Goal: Information Seeking & Learning: Check status

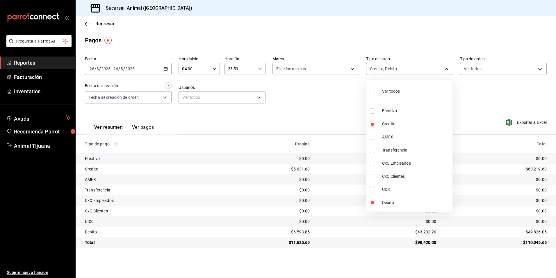
click at [418, 93] on li "Ver todos" at bounding box center [410, 90] width 86 height 17
type input "b84c62b8-b02c-4970-ab2e-e166616419f2,235ce608-f464-428a-9a71-314f665367d1,53567…"
checkbox input "true"
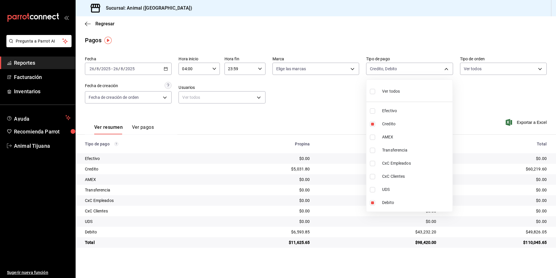
checkbox input "true"
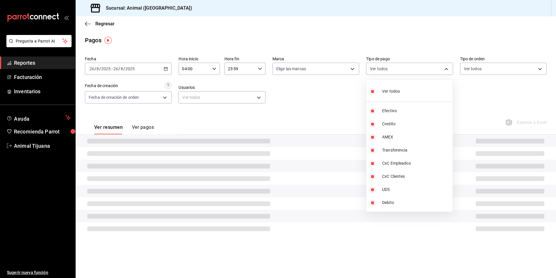
click at [418, 93] on li "Ver todos" at bounding box center [410, 90] width 86 height 17
checkbox input "false"
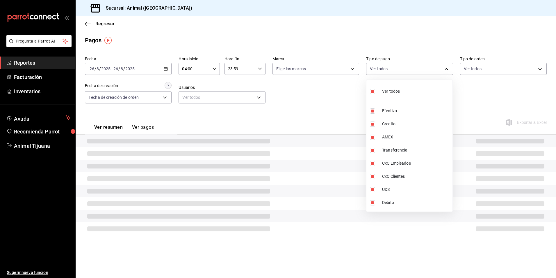
checkbox input "false"
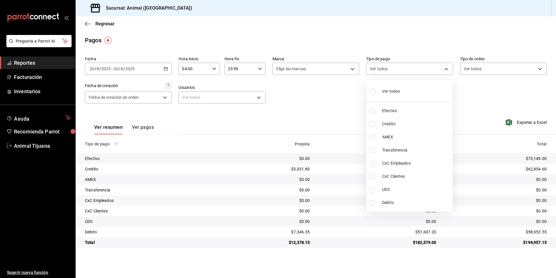
click at [406, 120] on li "Credito" at bounding box center [410, 123] width 86 height 13
type input "235ce608-f464-428a-9a71-314f665367d1"
checkbox input "true"
click at [399, 204] on span "Debito" at bounding box center [416, 202] width 68 height 6
type input "235ce608-f464-428a-9a71-314f665367d1,c7b29183-a811-4137-9cfa-21a61cd2bc4a"
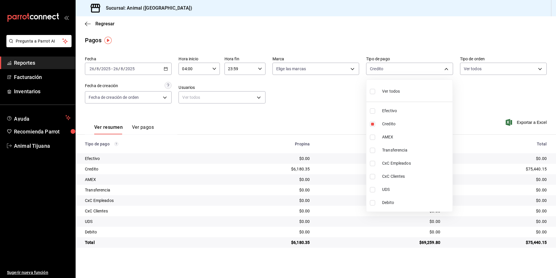
checkbox input "true"
click at [166, 70] on div at bounding box center [278, 139] width 556 height 278
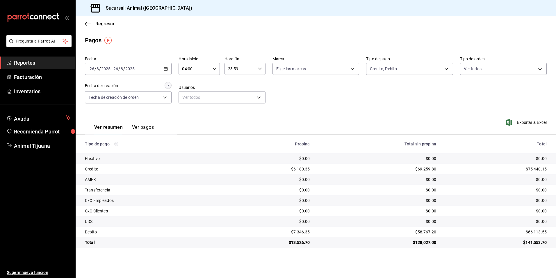
click at [166, 70] on \(Stroke\) "button" at bounding box center [165, 68] width 3 height 3
click at [116, 151] on span "Rango de fechas" at bounding box center [112, 152] width 45 height 6
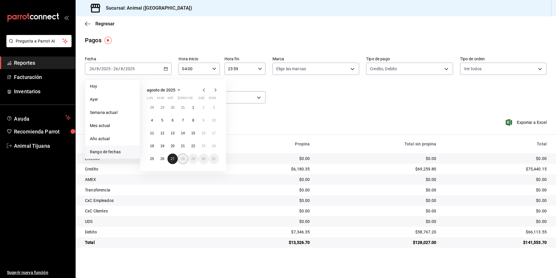
click at [177, 160] on button "27" at bounding box center [173, 158] width 10 height 10
click at [164, 159] on button "26" at bounding box center [162, 158] width 10 height 10
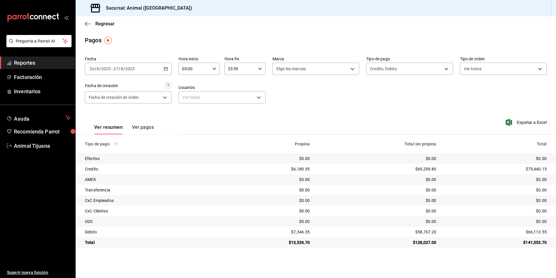
click at [243, 125] on div "Ver resumen Ver pagos Exportar a Excel" at bounding box center [316, 125] width 481 height 31
click at [215, 68] on \(Stroke\) "button" at bounding box center [214, 69] width 3 height 2
click at [191, 110] on span "04" at bounding box center [188, 110] width 11 height 5
type input "04:00"
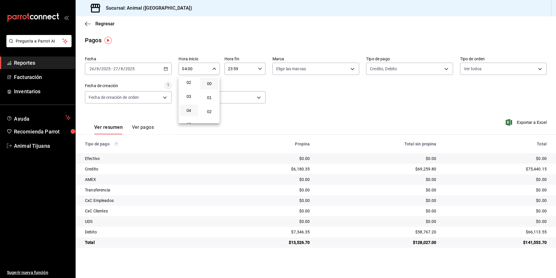
click at [258, 69] on div at bounding box center [278, 139] width 556 height 278
click at [258, 69] on icon "button" at bounding box center [260, 69] width 4 height 4
click at [261, 84] on button "00" at bounding box center [255, 84] width 18 height 12
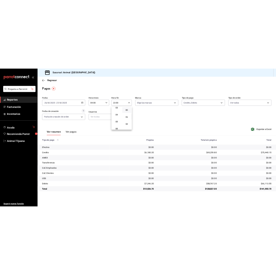
scroll to position [56, 0]
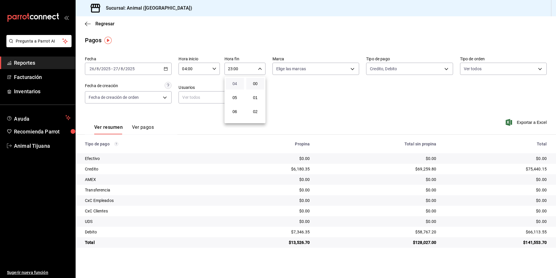
click at [239, 82] on span "04" at bounding box center [234, 83] width 11 height 5
type input "04:00"
click at [351, 120] on div at bounding box center [278, 139] width 556 height 278
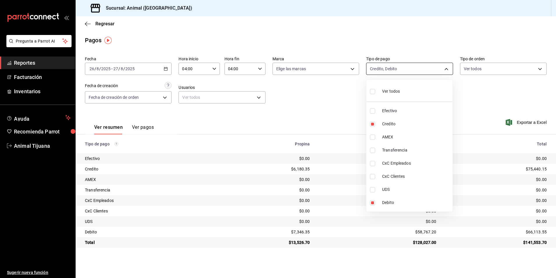
click at [395, 67] on body "Pregunta a Parrot AI Reportes Facturación Inventarios Ayuda Recomienda Parrot A…" at bounding box center [278, 139] width 556 height 278
click at [388, 92] on span "Ver todos" at bounding box center [391, 91] width 18 height 6
type input "b84c62b8-b02c-4970-ab2e-e166616419f2,235ce608-f464-428a-9a71-314f665367d1,53567…"
checkbox input "true"
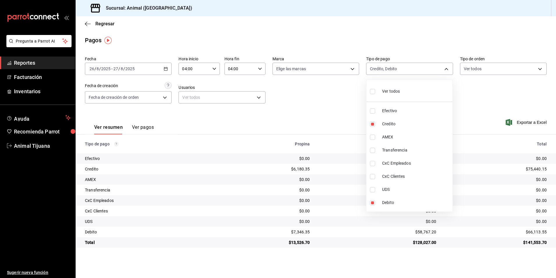
checkbox input "true"
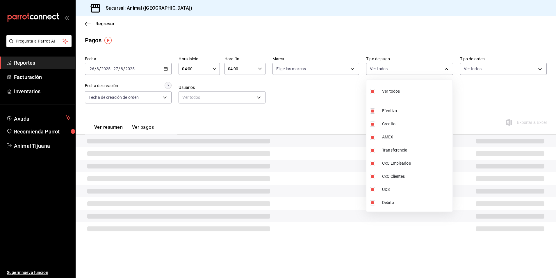
click at [388, 92] on span "Ver todos" at bounding box center [391, 91] width 18 height 6
checkbox input "false"
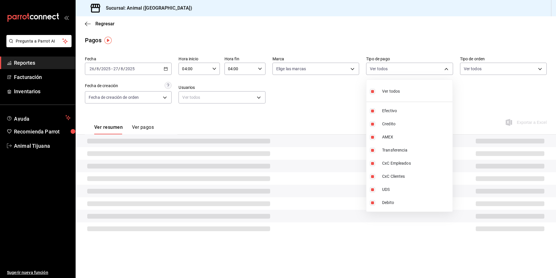
checkbox input "false"
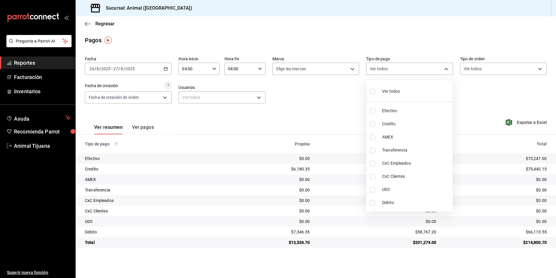
click at [428, 128] on li "Credito" at bounding box center [410, 123] width 86 height 13
type input "235ce608-f464-428a-9a71-314f665367d1"
checkbox input "true"
click at [426, 203] on span "Debito" at bounding box center [416, 202] width 68 height 6
type input "235ce608-f464-428a-9a71-314f665367d1,c7b29183-a811-4137-9cfa-21a61cd2bc4a"
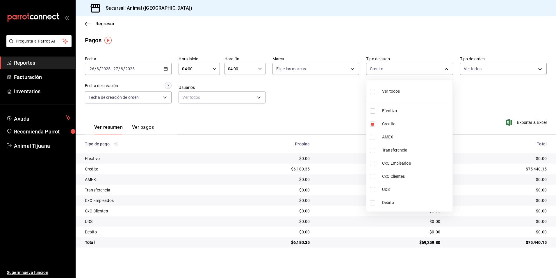
checkbox input "true"
click at [404, 96] on li "Ver todos" at bounding box center [410, 90] width 86 height 17
type input "b84c62b8-b02c-4970-ab2e-e166616419f2,235ce608-f464-428a-9a71-314f665367d1,53567…"
checkbox input "true"
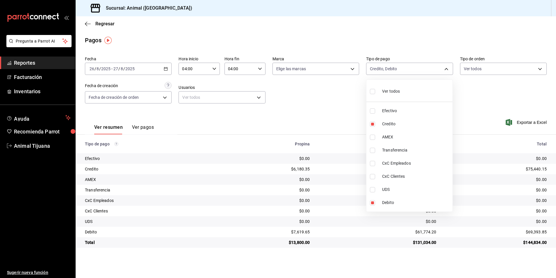
checkbox input "true"
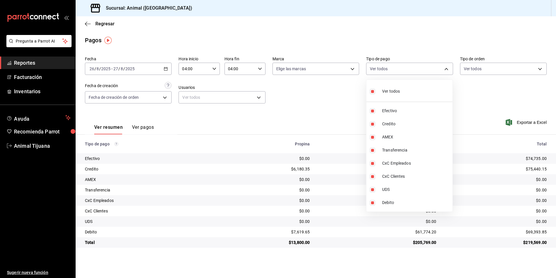
click at [402, 100] on ul "Ver todos Efectivo Credito AMEX Transferencia CxC Empleados CxC Clientes UDS De…" at bounding box center [410, 146] width 86 height 132
click at [400, 91] on span "Ver todos" at bounding box center [391, 91] width 18 height 6
checkbox input "false"
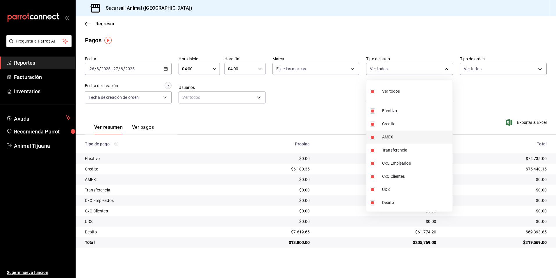
checkbox input "false"
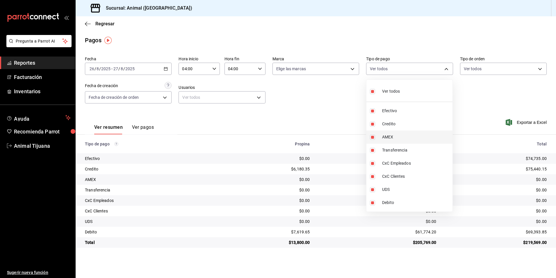
checkbox input "false"
click at [395, 97] on li "Ver todos" at bounding box center [410, 90] width 86 height 17
type input "b84c62b8-b02c-4970-ab2e-e166616419f2,235ce608-f464-428a-9a71-314f665367d1,53567…"
checkbox input "true"
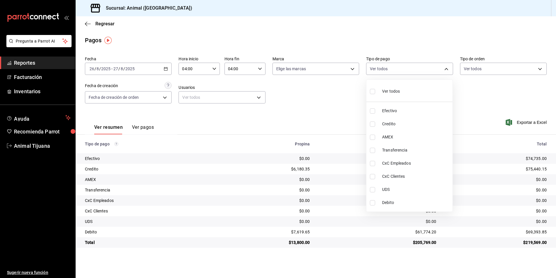
checkbox input "true"
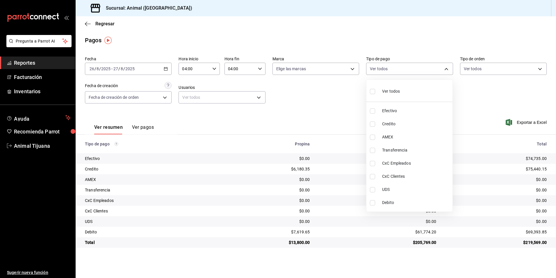
checkbox input "true"
click at [395, 95] on div "Ver todos" at bounding box center [385, 90] width 30 height 13
checkbox input "false"
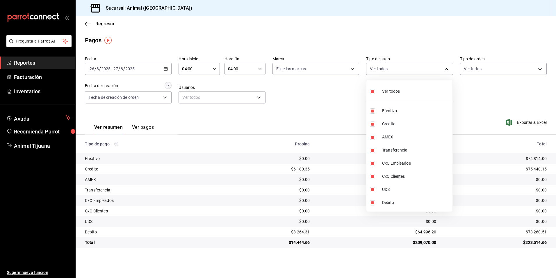
checkbox input "false"
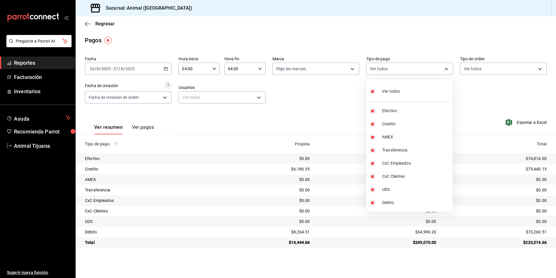
checkbox input "false"
drag, startPoint x: 411, startPoint y: 123, endPoint x: 406, endPoint y: 170, distance: 47.4
click at [411, 123] on span "Credito" at bounding box center [416, 124] width 68 height 6
type input "235ce608-f464-428a-9a71-314f665367d1"
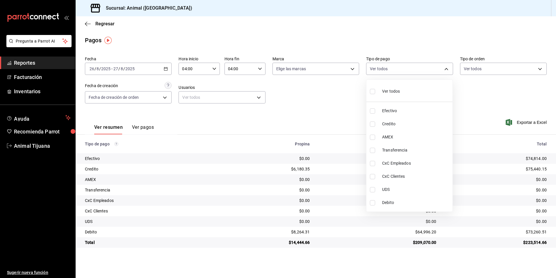
checkbox input "true"
click at [408, 196] on li "UDS" at bounding box center [410, 189] width 86 height 13
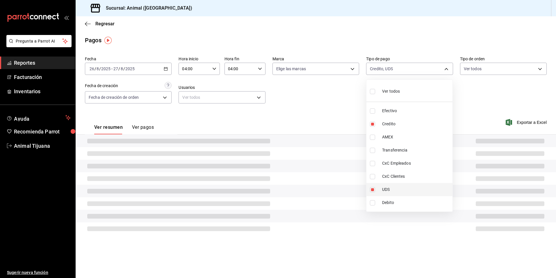
type input "235ce608-f464-428a-9a71-314f665367d1,e2ee48f9-33b4-4b57-b66f-f45886aba7f4"
checkbox input "true"
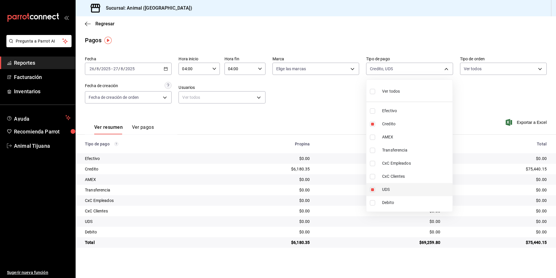
click at [399, 190] on span "UDS" at bounding box center [416, 189] width 68 height 6
type input "235ce608-f464-428a-9a71-314f665367d1"
checkbox input "false"
click at [397, 210] on ul "Ver todos Efectivo Credito AMEX Transferencia CxC Empleados CxC Clientes UDS De…" at bounding box center [410, 146] width 86 height 132
click at [396, 205] on span "Debito" at bounding box center [416, 202] width 68 height 6
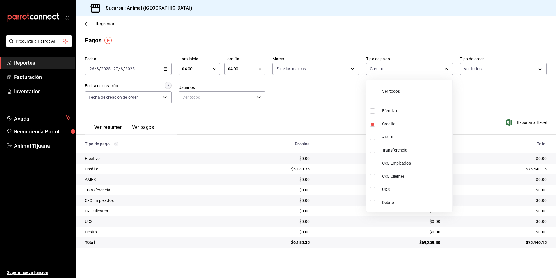
type input "235ce608-f464-428a-9a71-314f665367d1,c7b29183-a811-4137-9cfa-21a61cd2bc4a"
checkbox input "true"
click at [403, 94] on li "Ver todos" at bounding box center [410, 90] width 86 height 17
type input "b84c62b8-b02c-4970-ab2e-e166616419f2,235ce608-f464-428a-9a71-314f665367d1,53567…"
checkbox input "true"
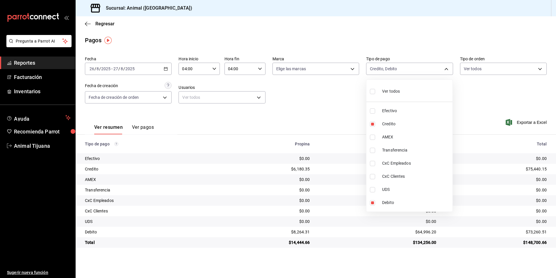
checkbox input "true"
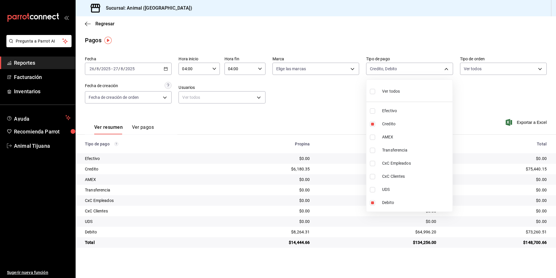
checkbox input "true"
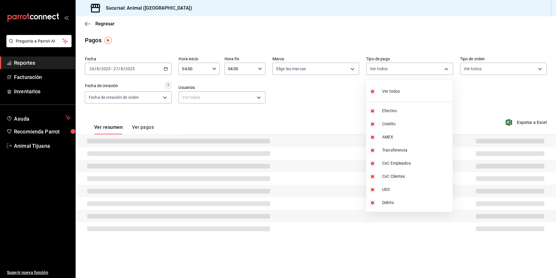
click at [403, 94] on li "Ver todos" at bounding box center [410, 90] width 86 height 17
checkbox input "false"
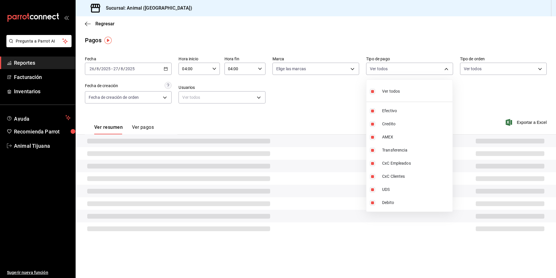
checkbox input "false"
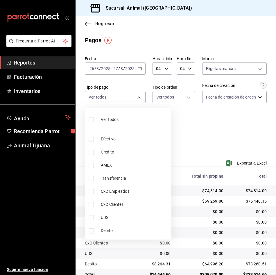
click at [120, 154] on span "Credito" at bounding box center [135, 152] width 68 height 6
type input "235ce608-f464-428a-9a71-314f665367d1"
checkbox input "true"
click at [117, 230] on span "Debito" at bounding box center [135, 231] width 68 height 6
type input "235ce608-f464-428a-9a71-314f665367d1,c7b29183-a811-4137-9cfa-21a61cd2bc4a"
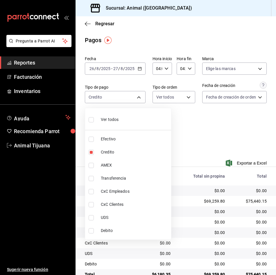
checkbox input "true"
click at [137, 121] on li "Ver todos" at bounding box center [128, 119] width 86 height 17
type input "b84c62b8-b02c-4970-ab2e-e166616419f2,235ce608-f464-428a-9a71-314f665367d1,53567…"
checkbox input "true"
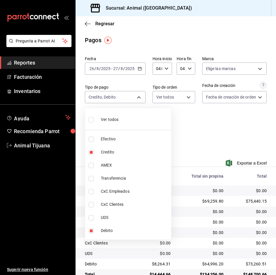
checkbox input "true"
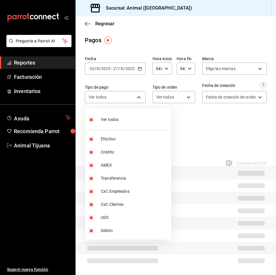
click at [137, 121] on li "Ver todos" at bounding box center [128, 119] width 86 height 17
checkbox input "false"
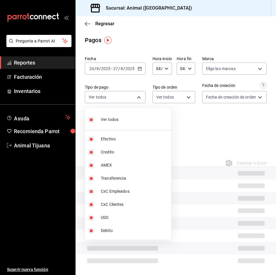
checkbox input "false"
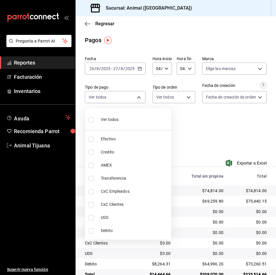
click at [228, 141] on div at bounding box center [138, 137] width 276 height 275
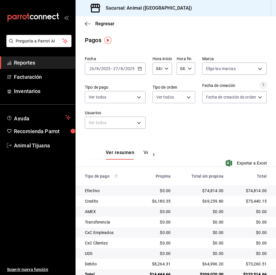
click at [228, 134] on div "Fecha [DATE] [DATE] - [DATE] [DATE] Hora inicio 04:00 Hora inicio Hora fin 04:0…" at bounding box center [176, 95] width 182 height 82
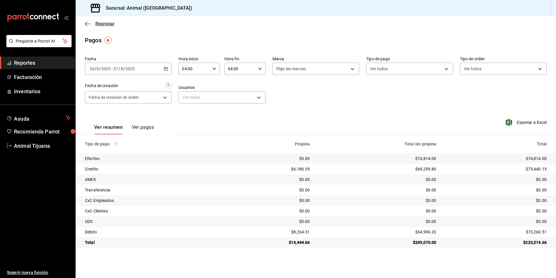
click at [106, 24] on span "Regresar" at bounding box center [104, 24] width 19 height 6
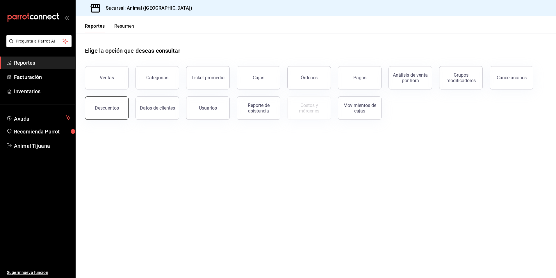
click at [112, 110] on div "Descuentos" at bounding box center [107, 108] width 24 height 6
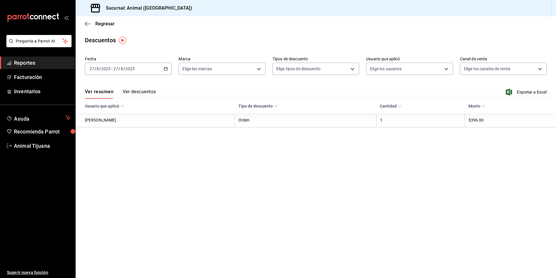
click at [168, 68] on icon "button" at bounding box center [166, 69] width 4 height 4
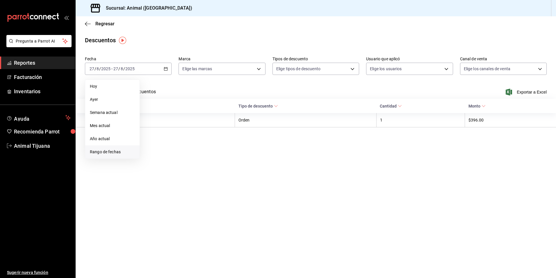
click at [112, 149] on span "Rango de fechas" at bounding box center [112, 152] width 45 height 6
click at [173, 155] on button "27" at bounding box center [173, 158] width 10 height 10
click at [160, 157] on abbr "26" at bounding box center [162, 159] width 4 height 4
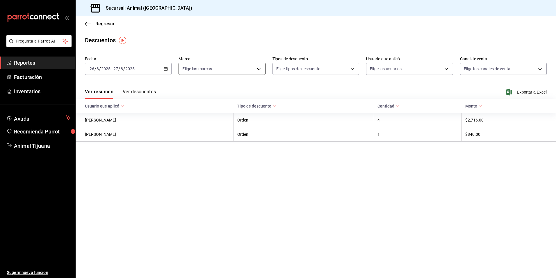
click at [219, 67] on body "Pregunta a Parrot AI Reportes Facturación Inventarios Ayuda Recomienda Parrot A…" at bounding box center [278, 139] width 556 height 278
click at [216, 90] on li "Ver todas" at bounding box center [222, 90] width 86 height 17
type input "98bba0fd-3ba1-42e0-bfa8-4188b5c89202"
checkbox input "true"
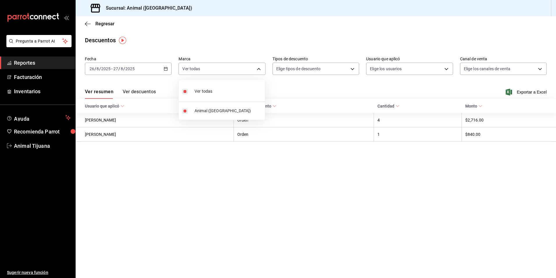
click at [423, 71] on div at bounding box center [278, 139] width 556 height 278
click at [423, 71] on body "Pregunta a Parrot AI Reportes Facturación Inventarios Ayuda Recomienda Parrot A…" at bounding box center [278, 139] width 556 height 278
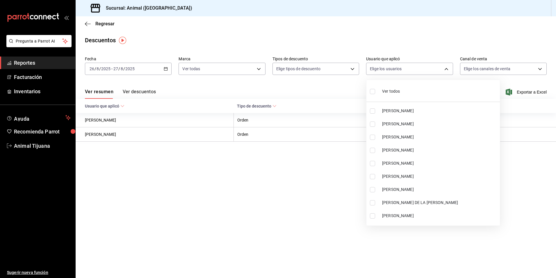
click at [422, 91] on li "Ver todos" at bounding box center [434, 90] width 134 height 17
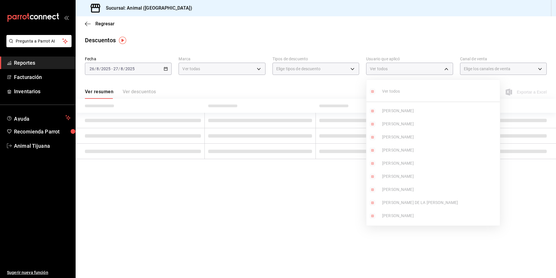
type input "43ccc9cc-c382-405e-93d7-cb8ff39e7952,9f5a5106-eeb2-47da-b44e-551309543a17,23136…"
checkbox input "true"
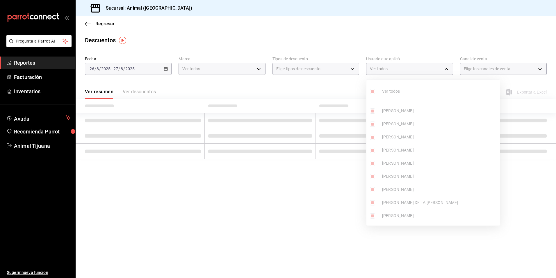
checkbox input "true"
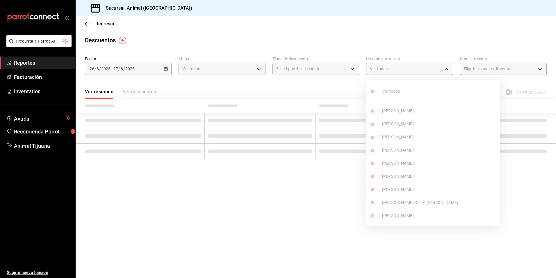
checkbox input "true"
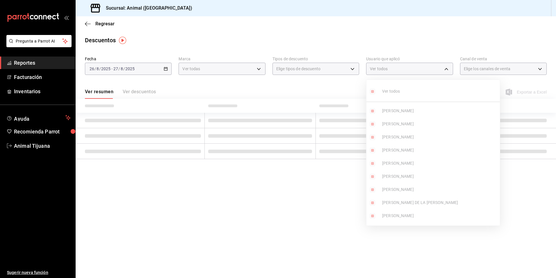
checkbox input "true"
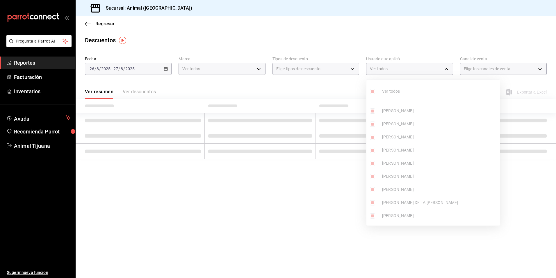
checkbox input "true"
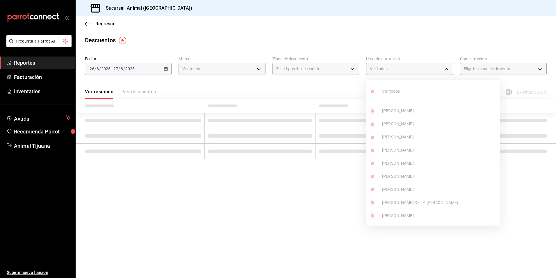
checkbox input "true"
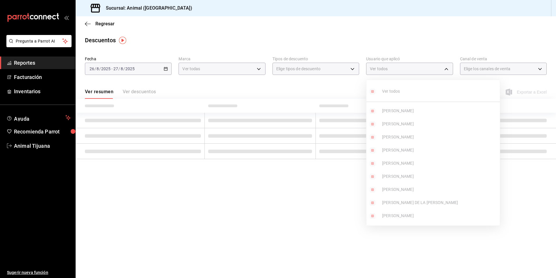
checkbox input "true"
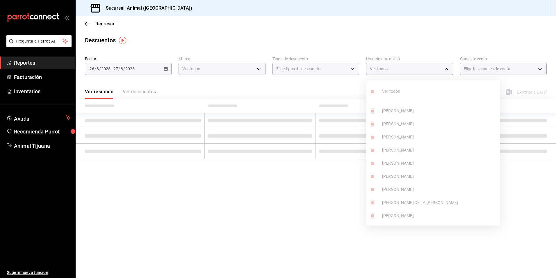
checkbox input "true"
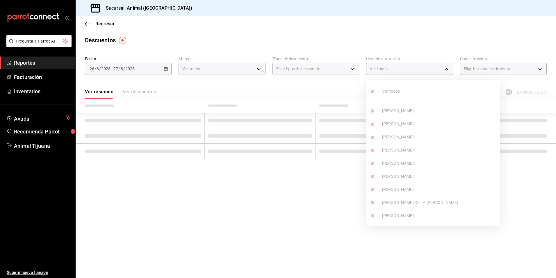
checkbox input "true"
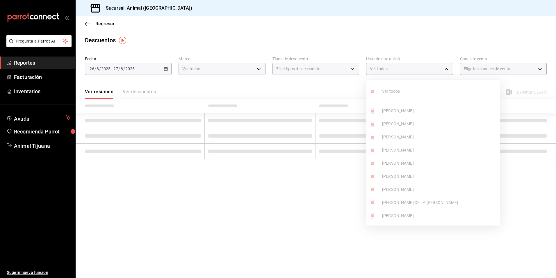
checkbox input "true"
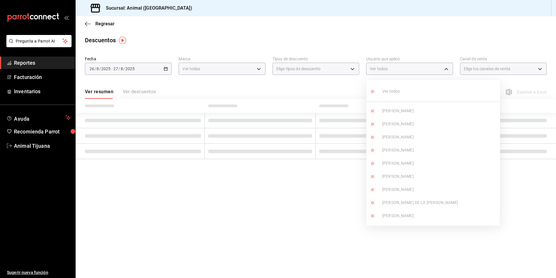
checkbox input "true"
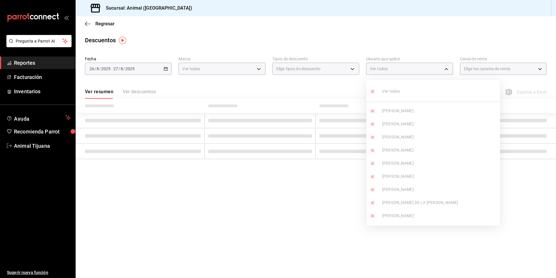
checkbox input "true"
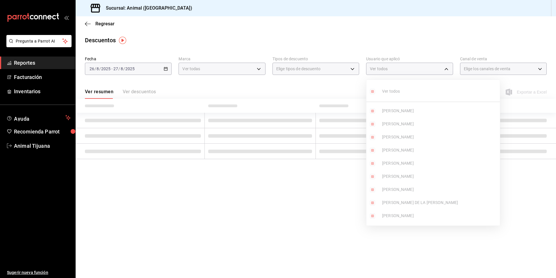
checkbox input "true"
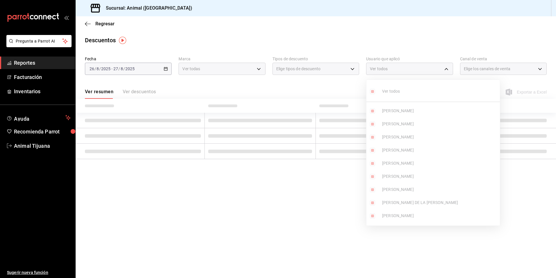
click at [325, 194] on div at bounding box center [278, 139] width 556 height 278
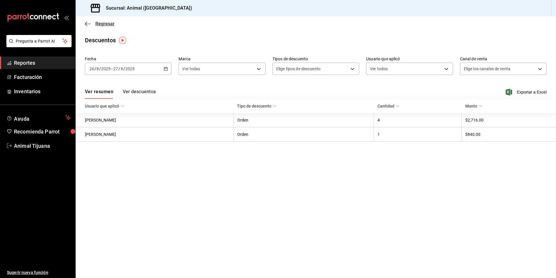
click at [103, 24] on span "Regresar" at bounding box center [104, 24] width 19 height 6
